Goal: Information Seeking & Learning: Learn about a topic

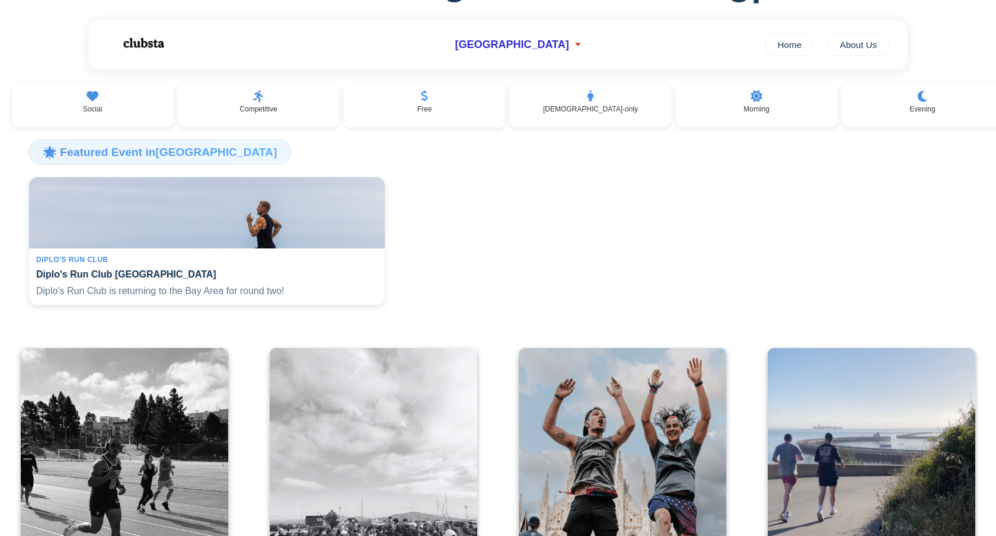
scroll to position [155, 0]
click at [317, 278] on h4 "Diplo's Run Club [GEOGRAPHIC_DATA]" at bounding box center [206, 272] width 341 height 11
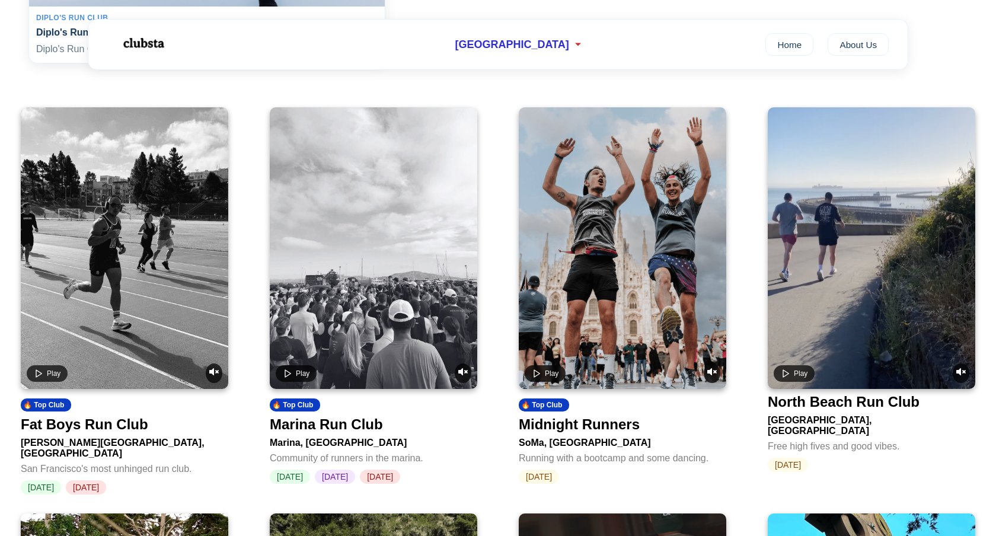
scroll to position [397, 0]
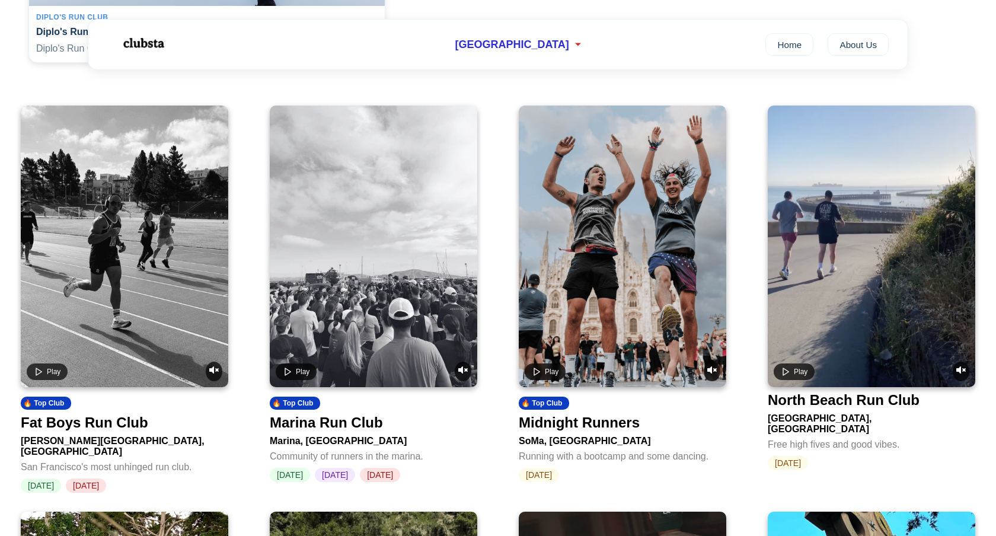
click at [165, 268] on video at bounding box center [124, 245] width 207 height 281
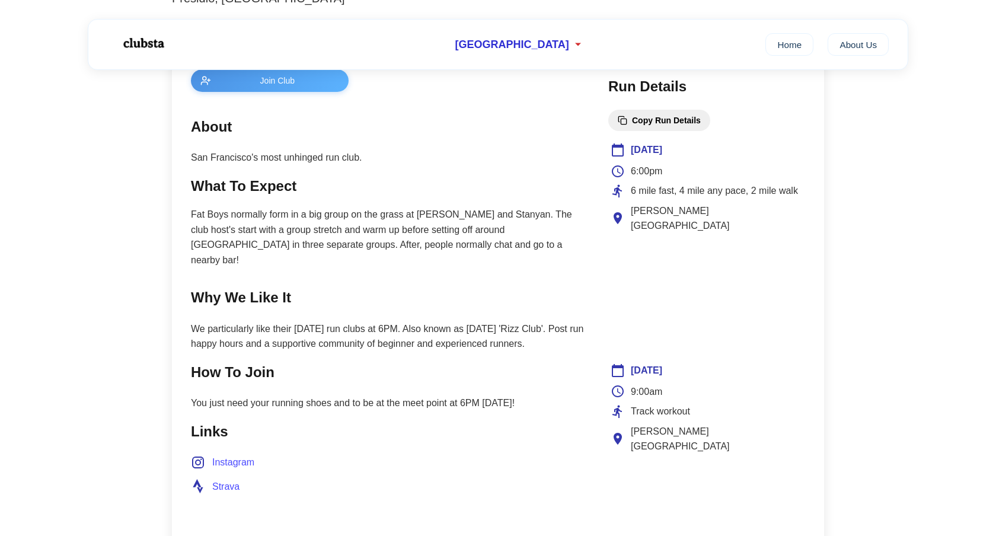
scroll to position [459, 0]
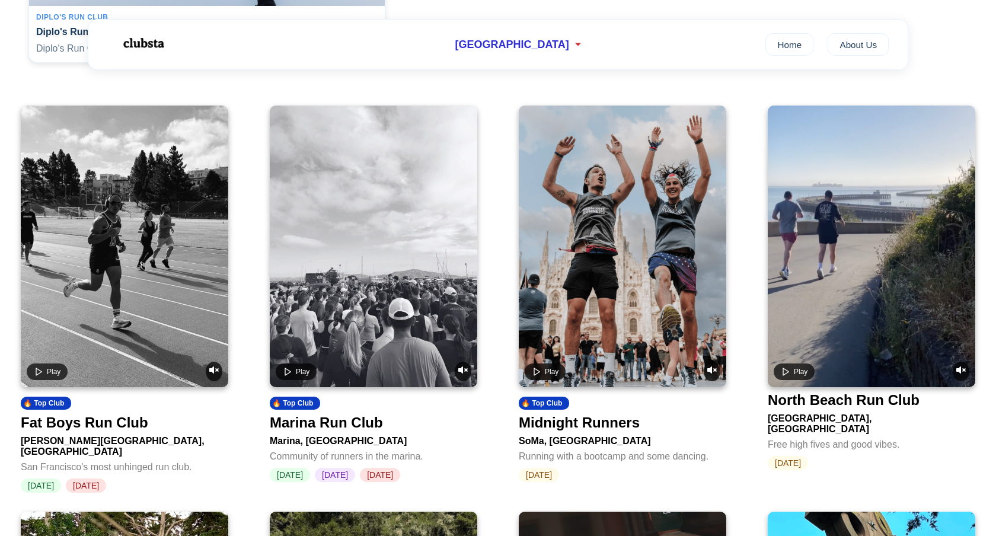
click at [593, 340] on video at bounding box center [622, 245] width 207 height 281
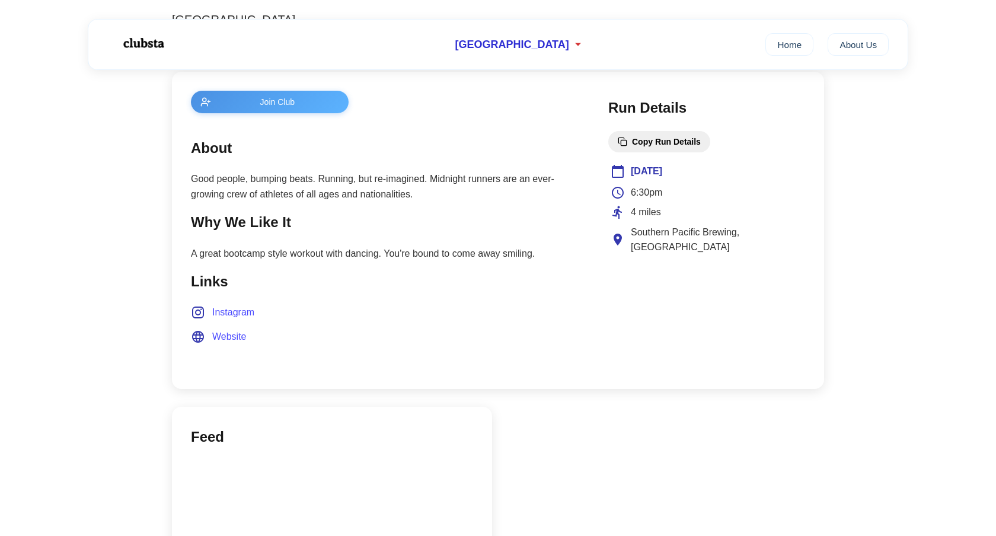
scroll to position [441, 0]
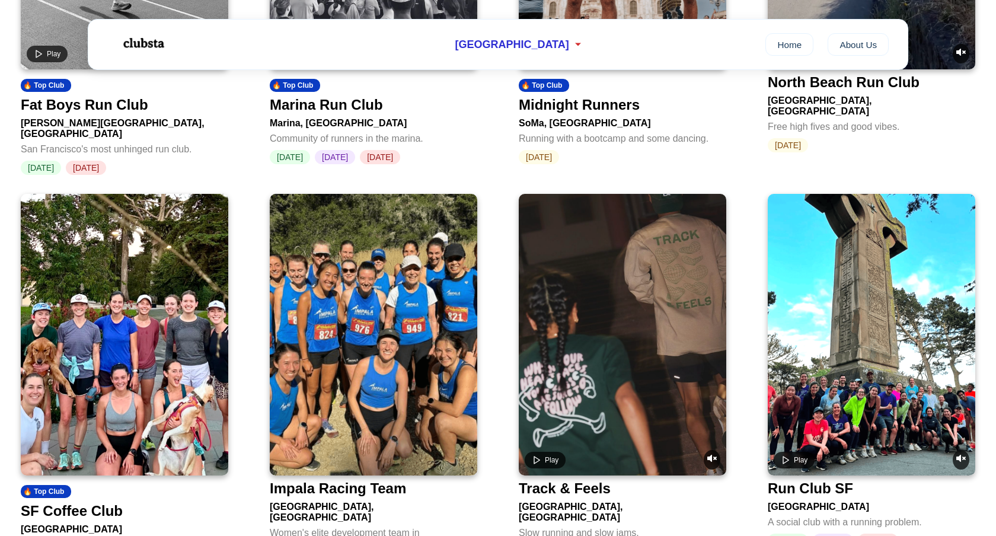
scroll to position [795, 0]
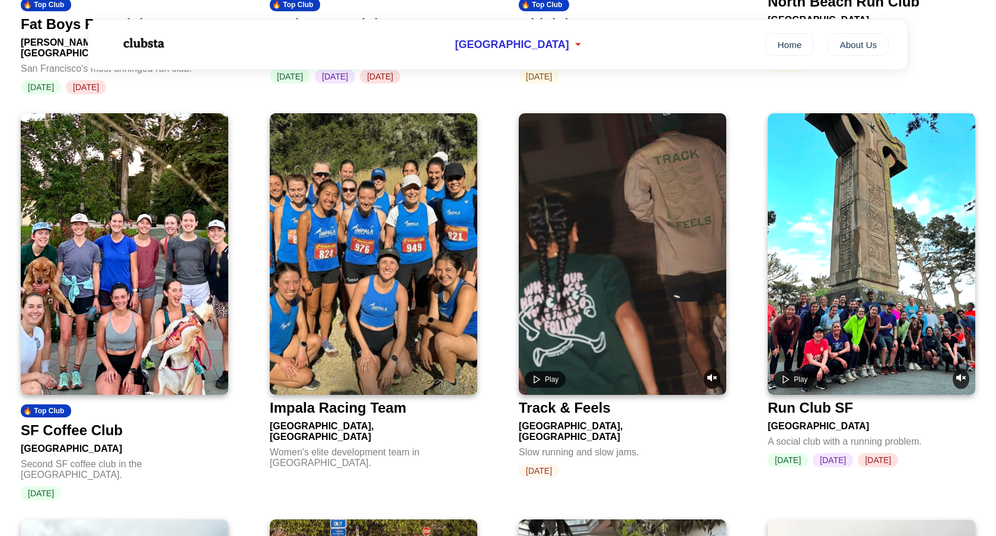
click at [173, 296] on img at bounding box center [124, 253] width 207 height 281
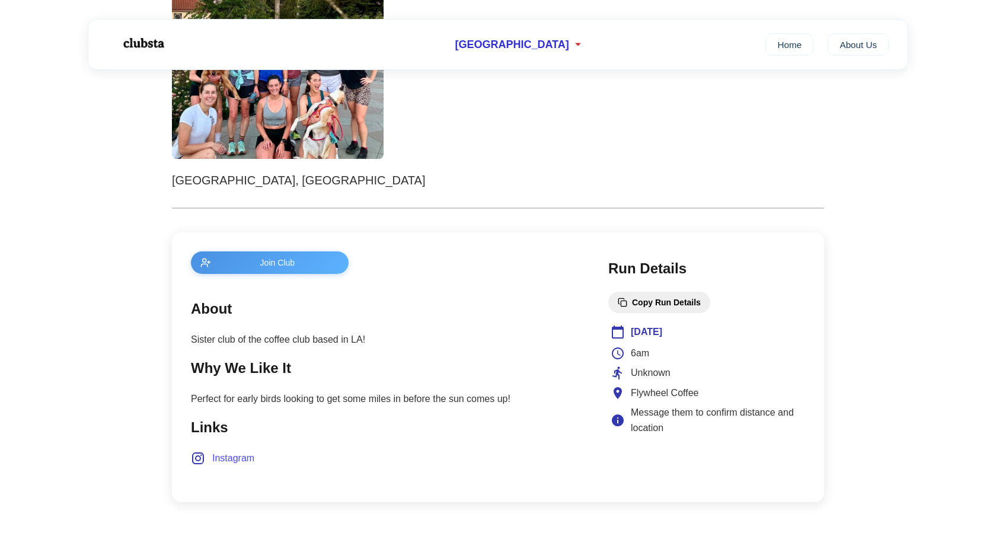
scroll to position [367, 0]
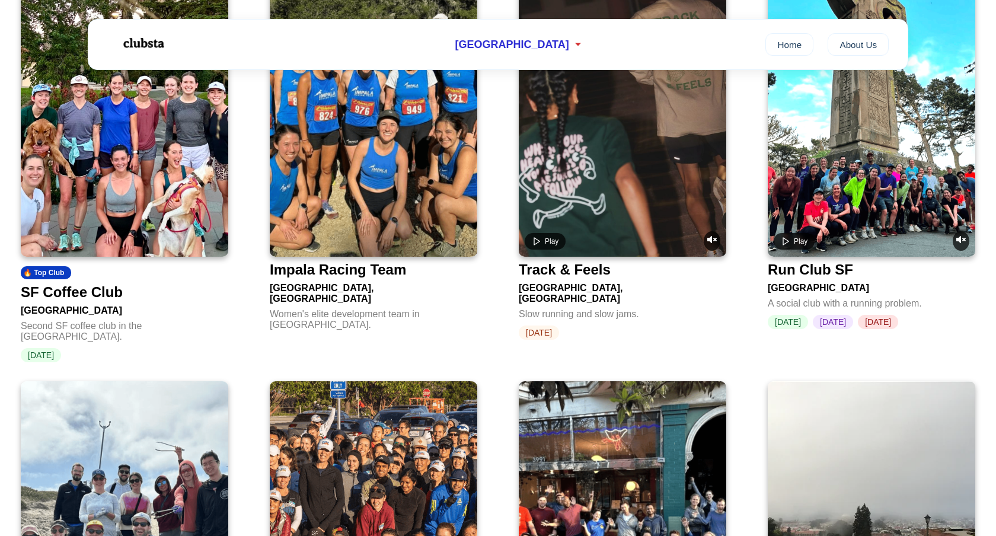
scroll to position [934, 0]
click at [892, 195] on video at bounding box center [870, 115] width 207 height 281
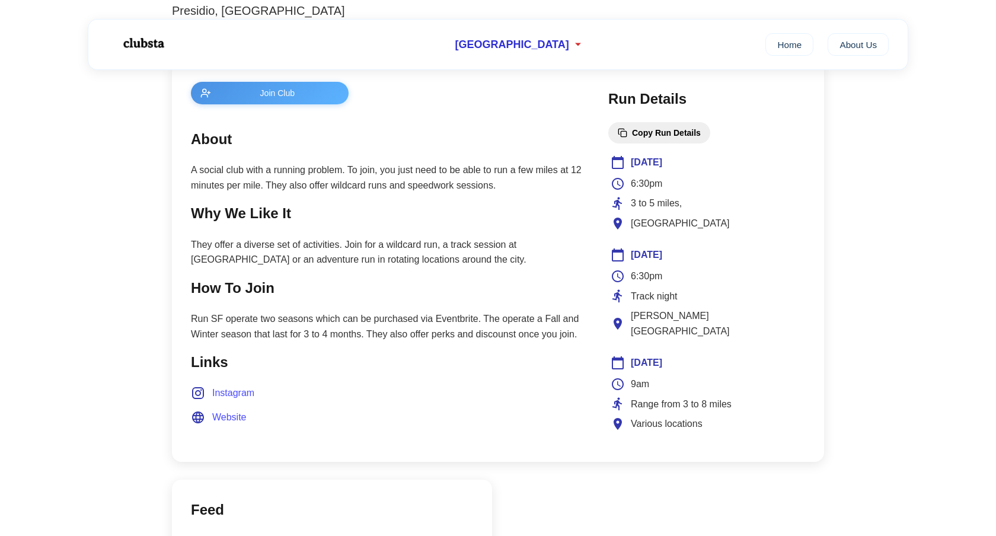
scroll to position [446, 0]
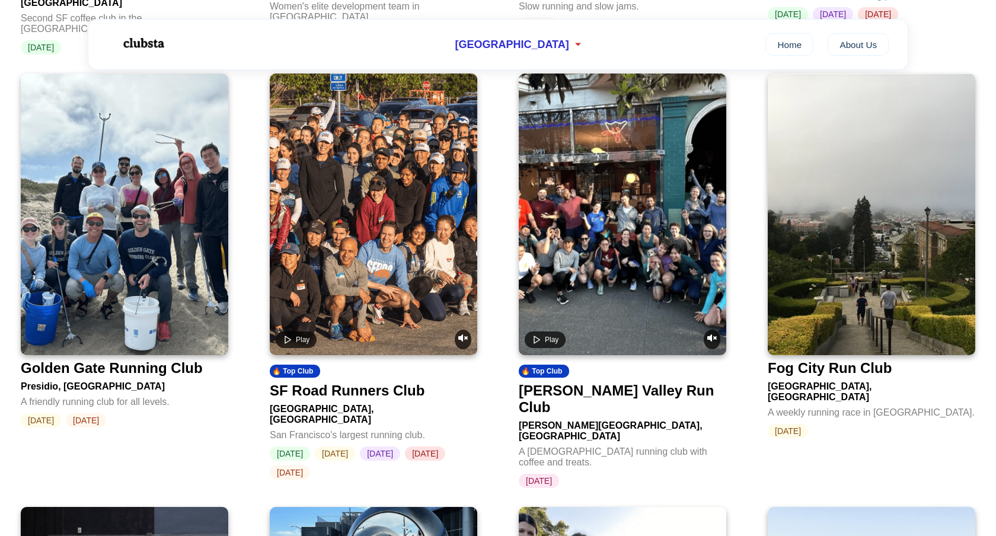
scroll to position [1274, 0]
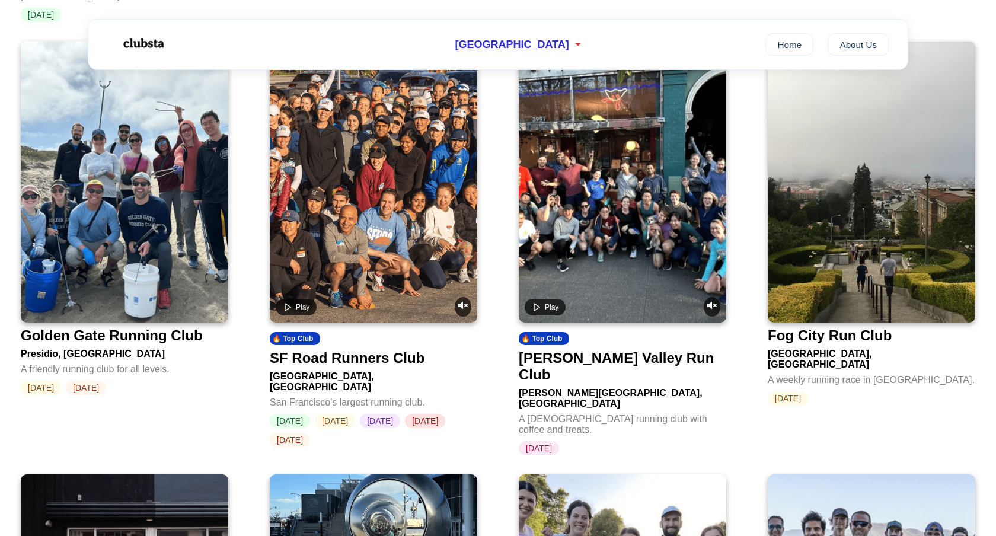
click at [814, 282] on img at bounding box center [870, 181] width 207 height 281
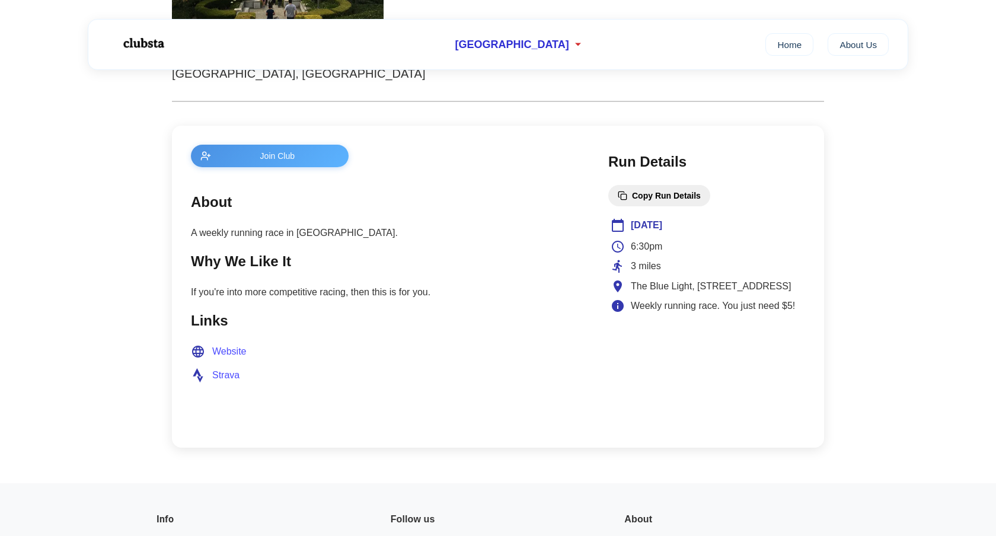
scroll to position [415, 0]
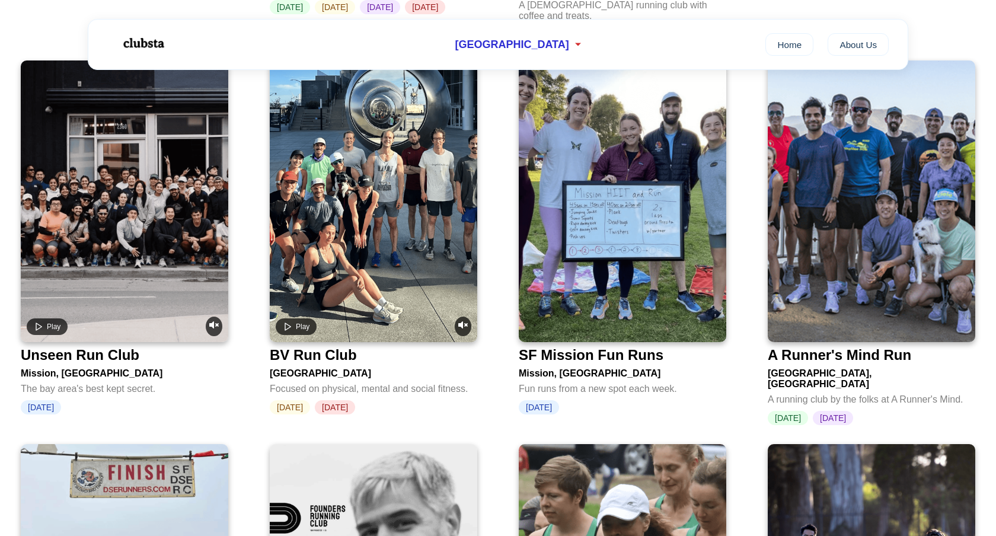
scroll to position [1689, 0]
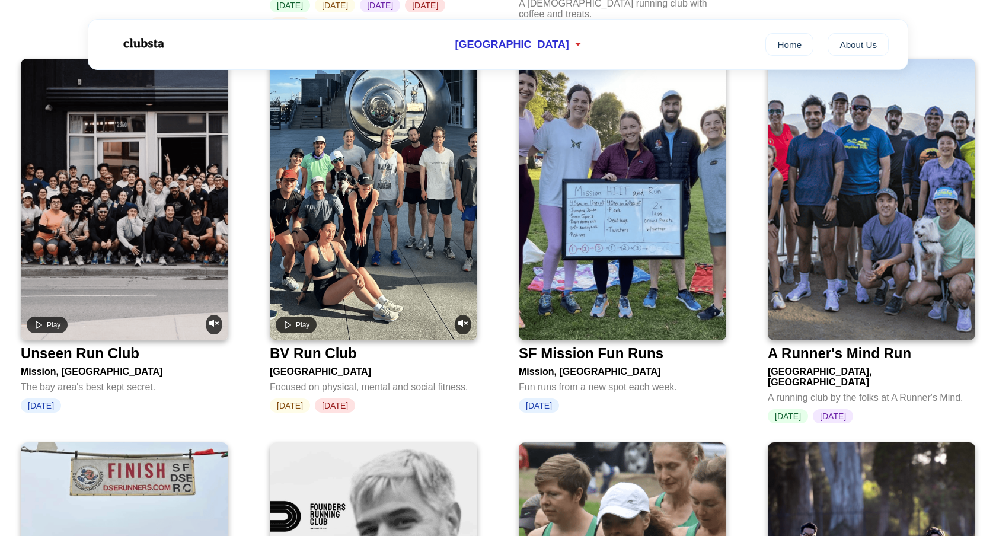
click at [175, 258] on video at bounding box center [124, 199] width 207 height 281
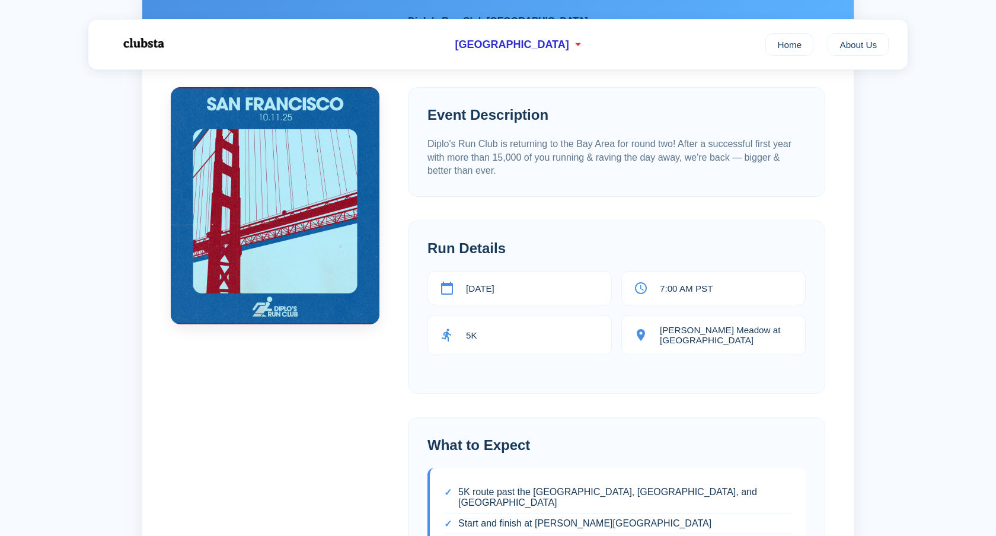
scroll to position [70, 0]
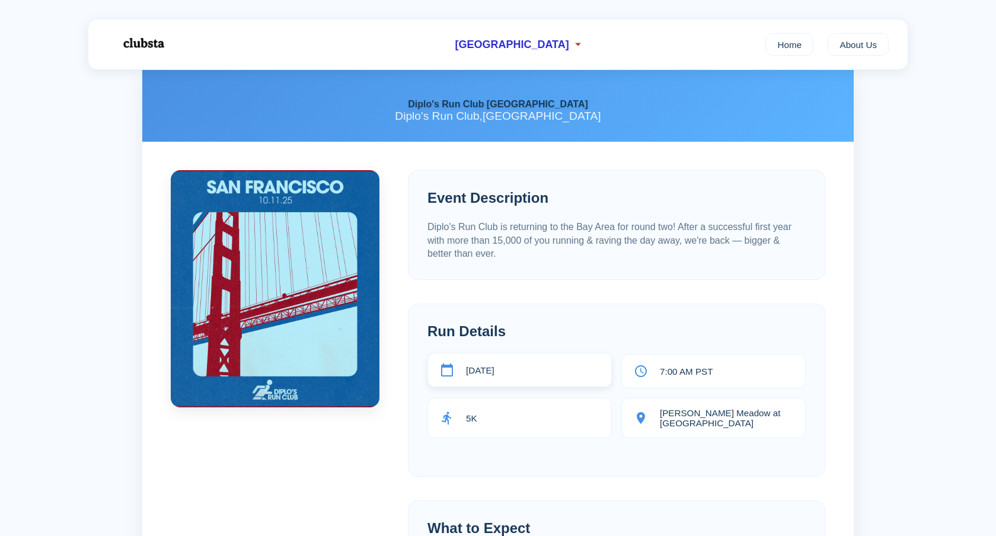
click at [494, 371] on span "October 11th, 2025" at bounding box center [480, 370] width 28 height 10
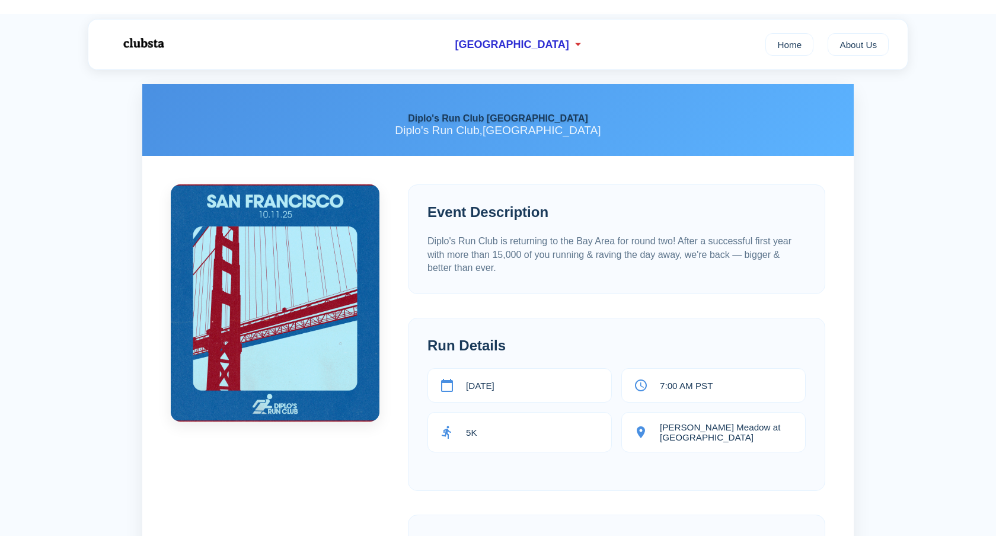
scroll to position [0, 0]
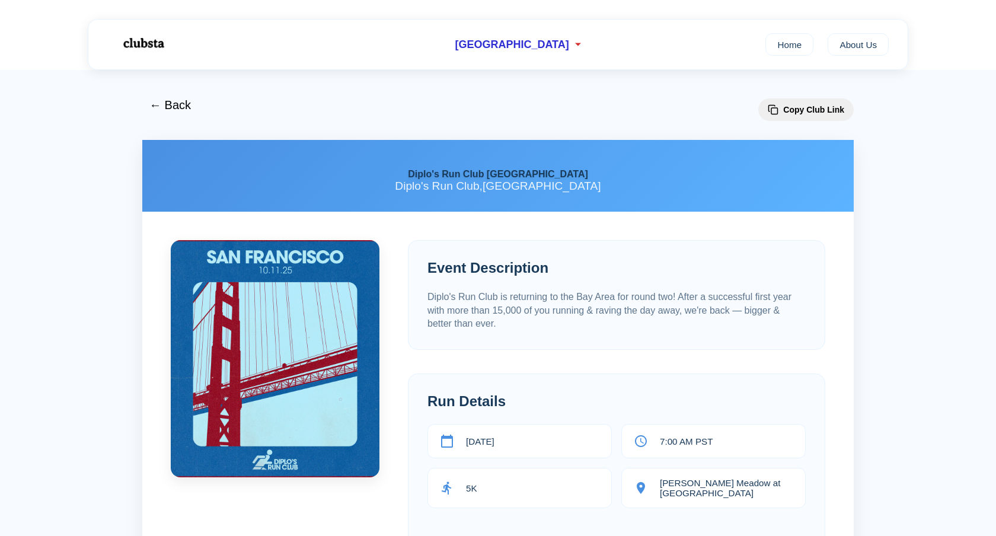
click at [481, 181] on p "Diplo's Run Club , San Francisco" at bounding box center [497, 186] width 673 height 13
